Goal: Information Seeking & Learning: Learn about a topic

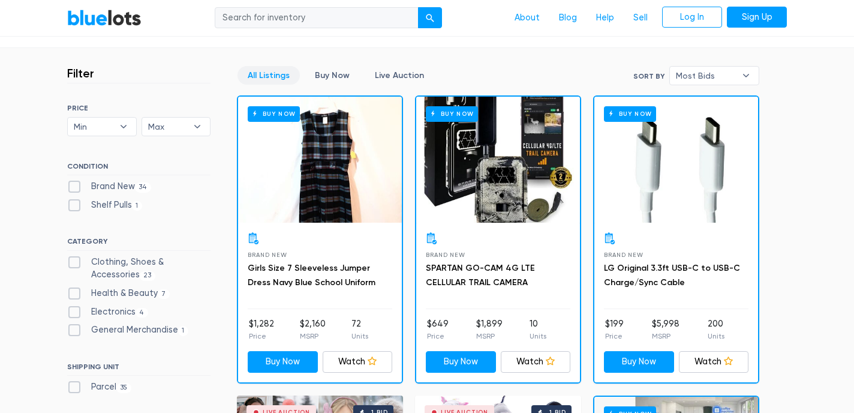
scroll to position [307, 0]
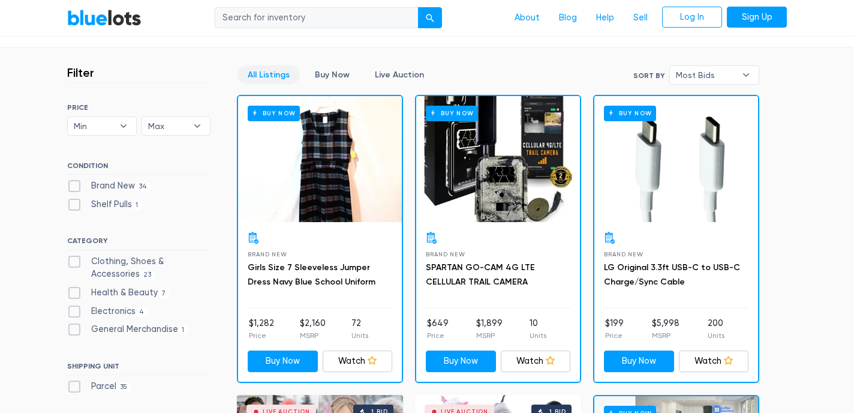
click at [95, 208] on label "Shelf Pulls 1" at bounding box center [104, 204] width 75 height 13
click at [75, 206] on Pulls"] "Shelf Pulls 1" at bounding box center [71, 202] width 8 height 8
checkbox Pulls"] "true"
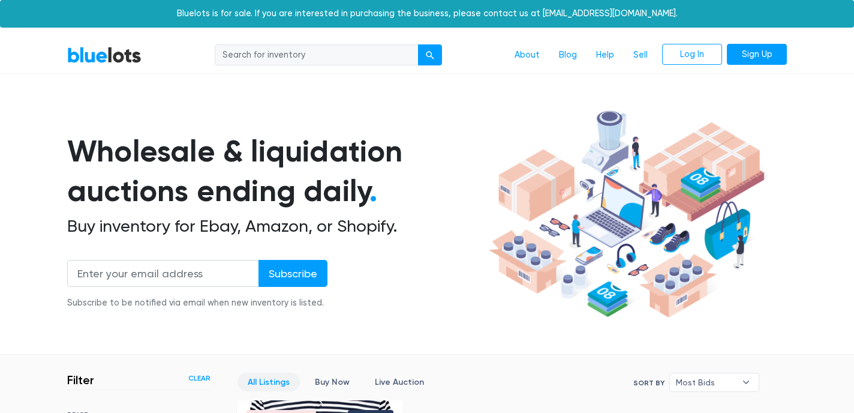
scroll to position [323, 0]
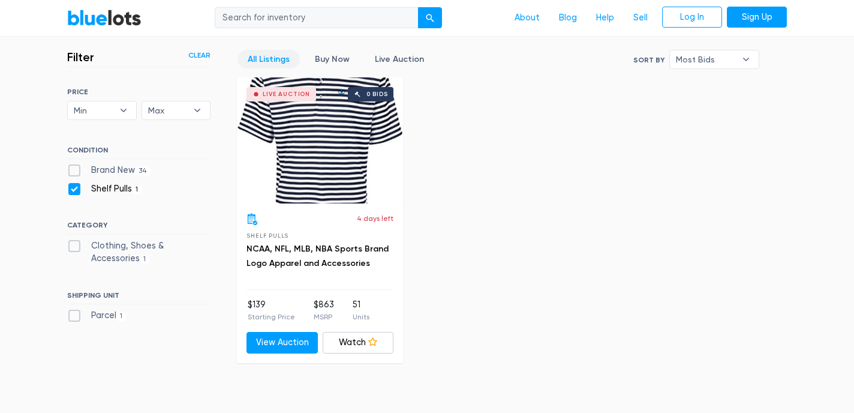
click at [95, 208] on div "SORT BY Most Bids Ending Soonest Newly Listed Lowest Price Highest Price Most B…" at bounding box center [138, 207] width 143 height 239
click at [75, 195] on div "Shelf Pulls 1" at bounding box center [138, 191] width 143 height 18
click at [74, 187] on label "Shelf Pulls 1" at bounding box center [104, 188] width 75 height 13
click at [74, 187] on Pulls"] "Shelf Pulls 1" at bounding box center [71, 186] width 8 height 8
checkbox Pulls"] "false"
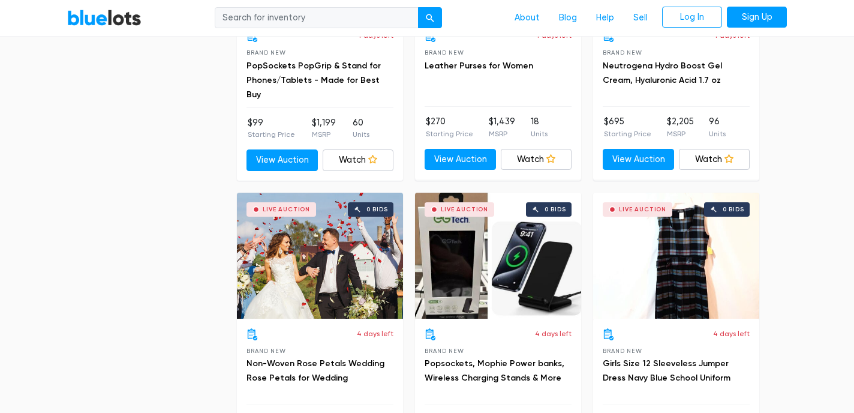
scroll to position [3159, 0]
